Goal: Information Seeking & Learning: Check status

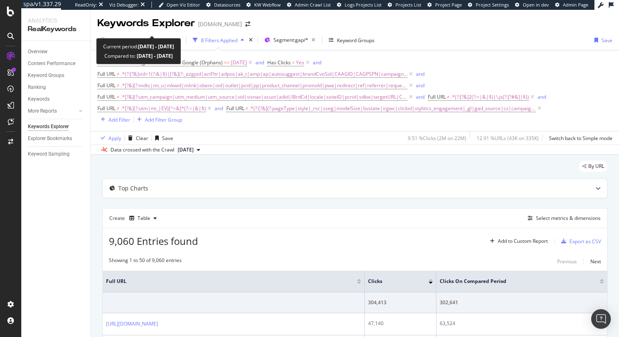
scroll to position [12, 0]
